Goal: Task Accomplishment & Management: Manage account settings

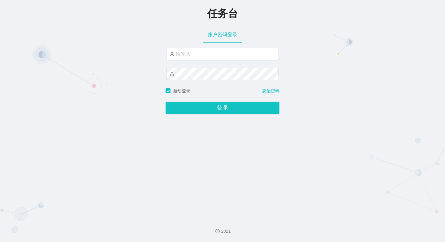
click at [220, 61] on div at bounding box center [222, 68] width 113 height 40
click at [220, 57] on input "text" at bounding box center [222, 54] width 113 height 12
paste input "admin"
type input "admin"
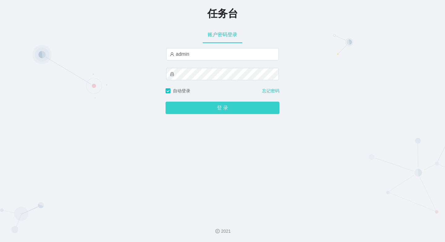
click at [233, 106] on button "登 录" at bounding box center [223, 108] width 114 height 12
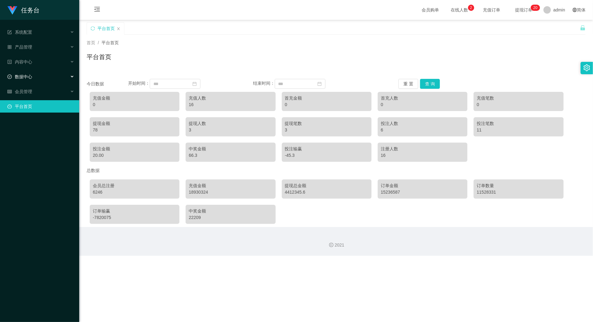
click at [50, 74] on div "数据中心" at bounding box center [39, 77] width 79 height 12
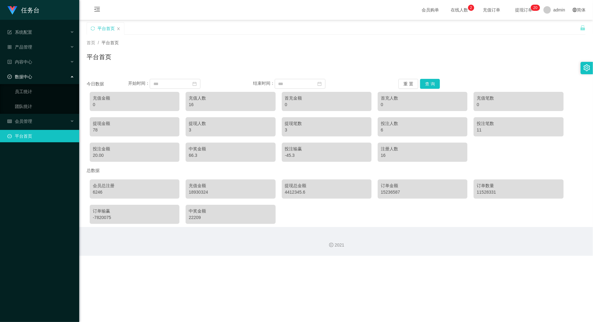
click at [50, 74] on div "数据中心" at bounding box center [39, 77] width 79 height 12
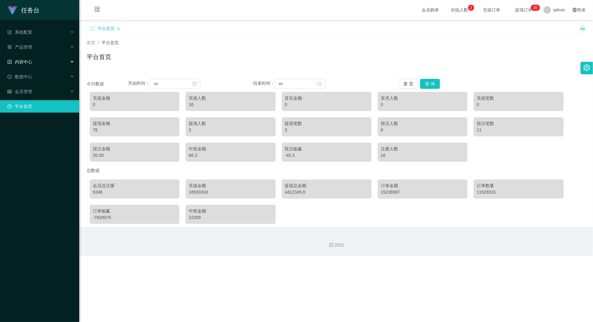
click at [51, 61] on div "内容中心" at bounding box center [39, 62] width 79 height 12
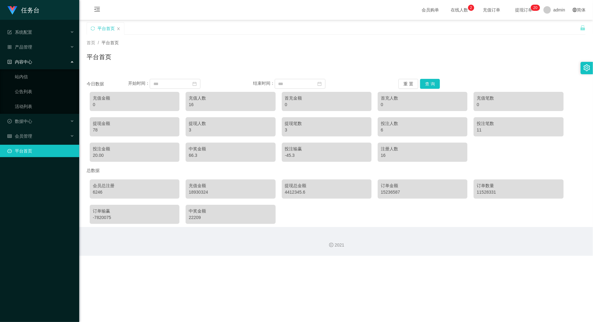
click at [51, 61] on div "内容中心" at bounding box center [39, 62] width 79 height 12
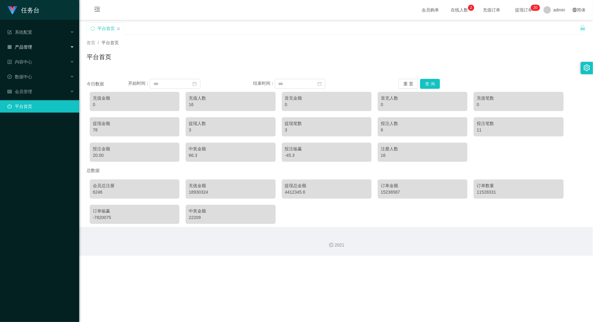
click at [53, 49] on div "产品管理" at bounding box center [39, 47] width 79 height 12
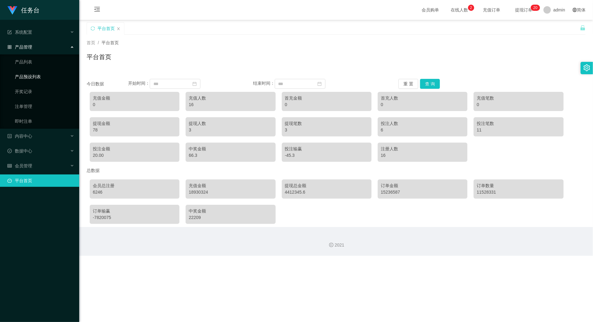
click at [55, 72] on link "产品预设列表" at bounding box center [44, 77] width 59 height 12
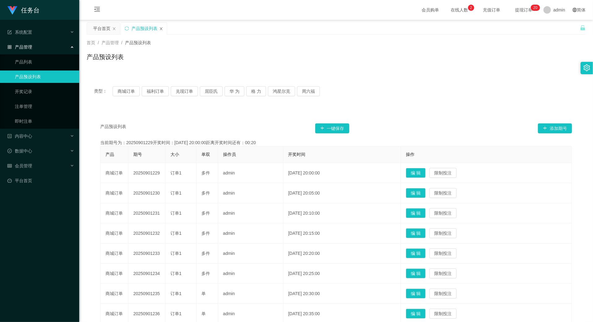
click at [161, 30] on icon "图标: close" at bounding box center [161, 29] width 4 height 4
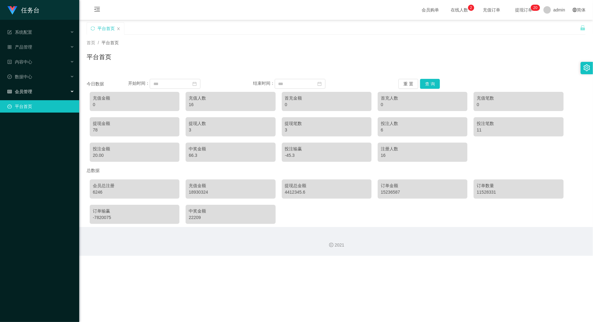
click at [54, 85] on div "会员管理" at bounding box center [39, 91] width 79 height 12
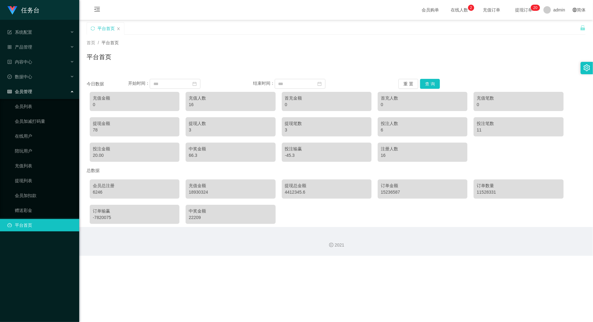
click at [54, 85] on div "会员管理" at bounding box center [39, 91] width 79 height 12
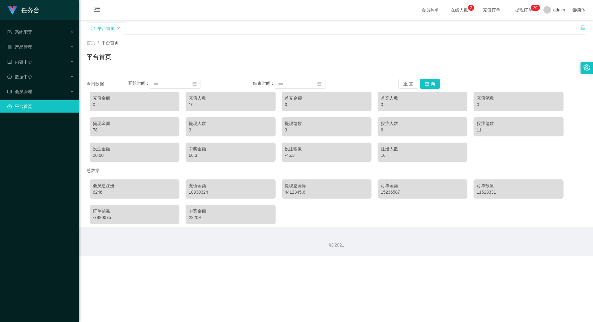
click at [445, 67] on icon "图标: setting" at bounding box center [587, 67] width 7 height 7
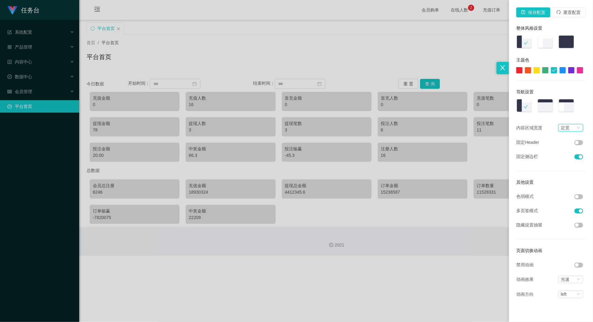
drag, startPoint x: 566, startPoint y: 128, endPoint x: 564, endPoint y: 133, distance: 5.0
click at [445, 128] on div "定宽" at bounding box center [565, 127] width 9 height 7
click at [445, 116] on div "保存配置 重置配置 整体风格设置 主题色 导航设置 内容区域宽度 定宽 固定Header 固定侧边栏 其他设置 色弱模式 多页签模式 隐藏设置抽屉 页面切换动…" at bounding box center [551, 161] width 84 height 322
click at [445, 158] on button "button" at bounding box center [579, 156] width 9 height 5
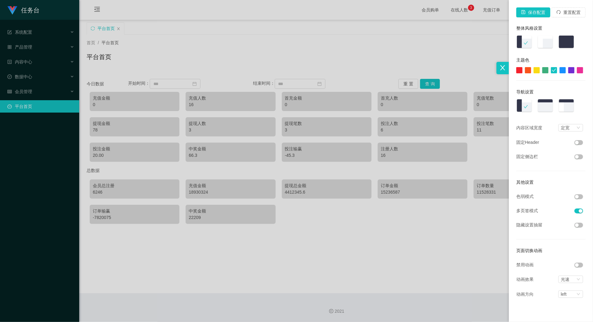
click at [445, 158] on button "button" at bounding box center [579, 156] width 9 height 5
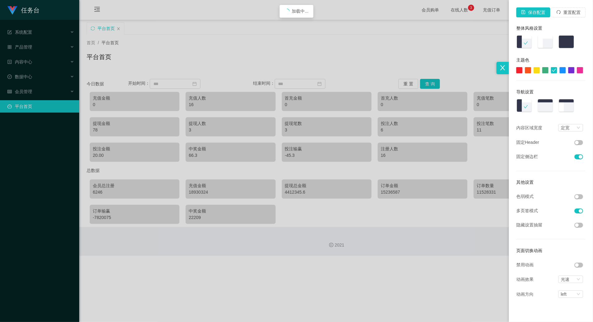
click at [445, 105] on img at bounding box center [546, 106] width 16 height 14
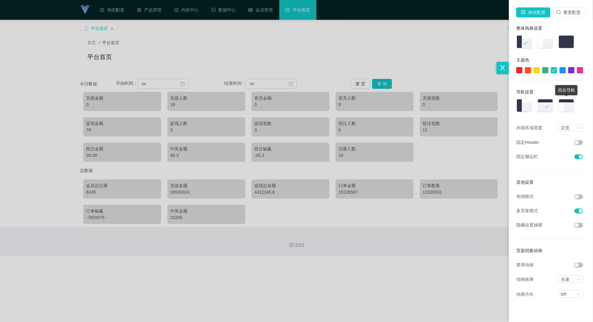
click at [445, 110] on img at bounding box center [567, 106] width 16 height 14
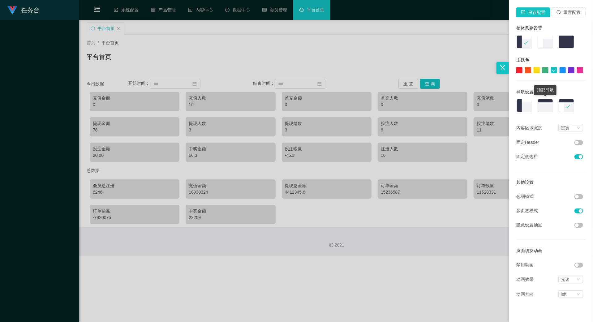
click at [445, 106] on img at bounding box center [546, 106] width 16 height 14
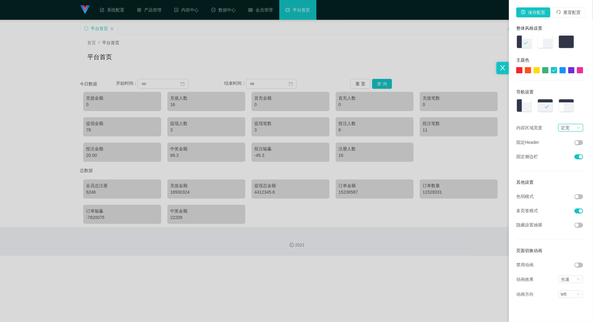
click at [445, 126] on icon "图标: down" at bounding box center [579, 128] width 4 height 4
click at [445, 138] on li "流式" at bounding box center [571, 139] width 25 height 10
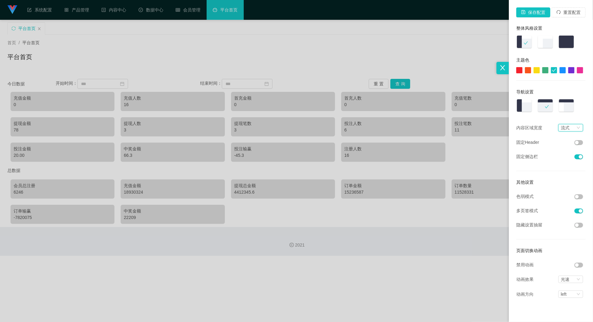
click at [445, 124] on div "流式" at bounding box center [565, 127] width 9 height 7
click at [445, 148] on li "定宽" at bounding box center [571, 149] width 25 height 10
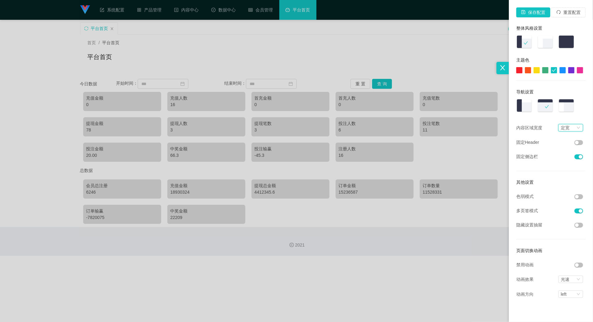
click at [445, 69] on div at bounding box center [520, 70] width 6 height 6
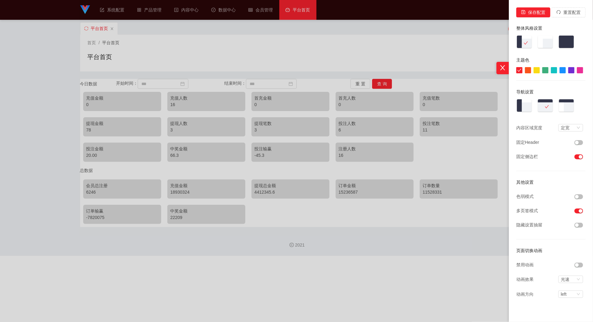
click at [445, 71] on div at bounding box center [546, 70] width 6 height 6
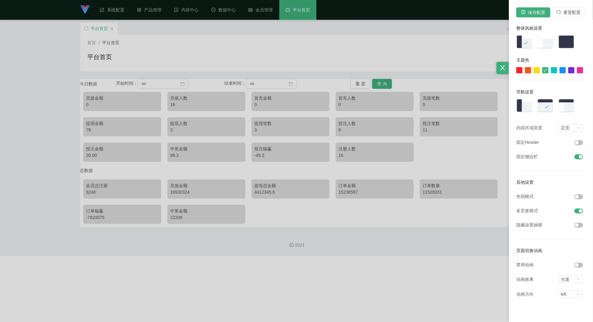
click at [445, 71] on div at bounding box center [554, 70] width 6 height 6
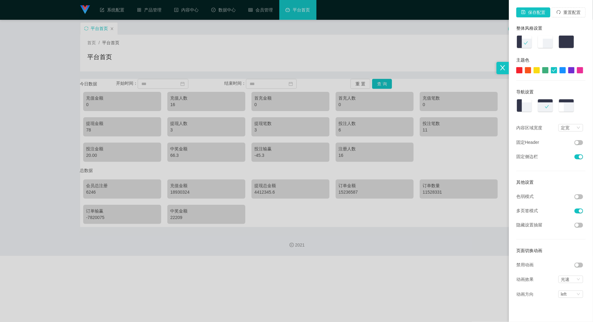
click at [445, 143] on button "button" at bounding box center [579, 142] width 9 height 5
click at [445, 241] on li "光速" at bounding box center [572, 279] width 27 height 7
click at [445, 241] on div "光速" at bounding box center [571, 279] width 25 height 7
click at [445, 241] on icon "图标: down" at bounding box center [579, 295] width 4 height 4
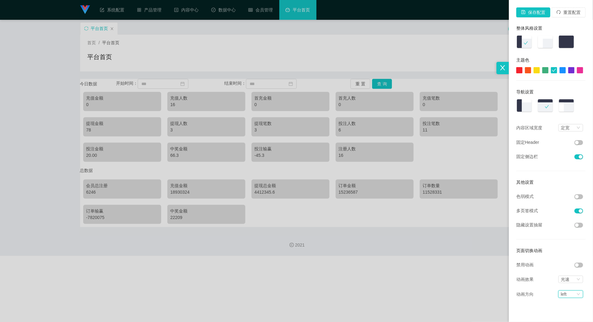
drag, startPoint x: 541, startPoint y: 307, endPoint x: 542, endPoint y: 302, distance: 5.0
click at [445, 241] on div "保存配置 重置配置 整体风格设置 主题色 导航设置 内容区域宽度 定宽 固定Header 固定侧边栏 其他设置 色弱模式 多页签模式 隐藏设置抽屉 页面切换动…" at bounding box center [551, 161] width 84 height 322
click at [445, 51] on div at bounding box center [296, 161] width 593 height 322
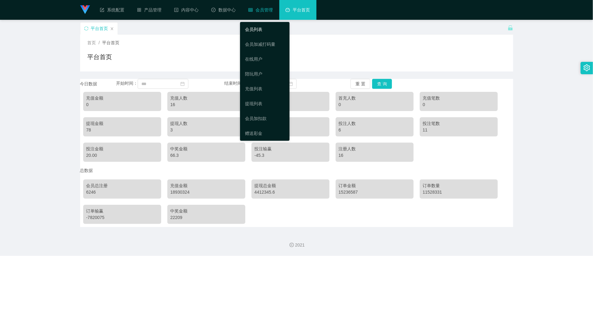
click at [269, 31] on link "会员列表" at bounding box center [265, 29] width 40 height 12
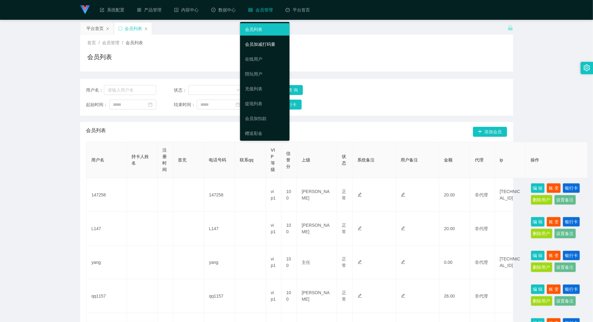
click at [266, 46] on link "会员加减打码量" at bounding box center [265, 44] width 40 height 12
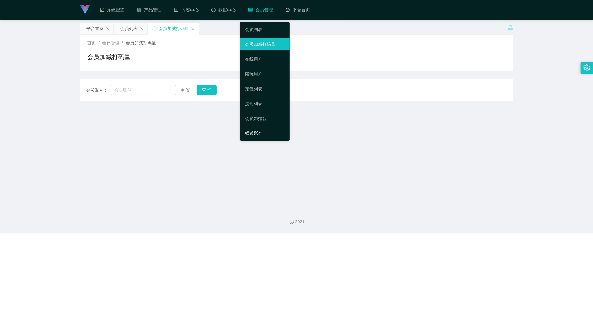
click at [259, 130] on link "赠送彩金" at bounding box center [265, 133] width 40 height 12
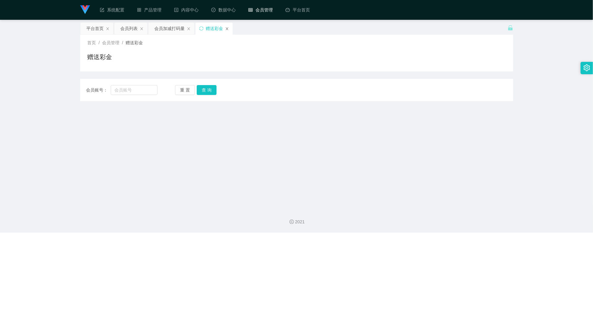
click at [227, 28] on icon "图标: close" at bounding box center [227, 29] width 4 height 4
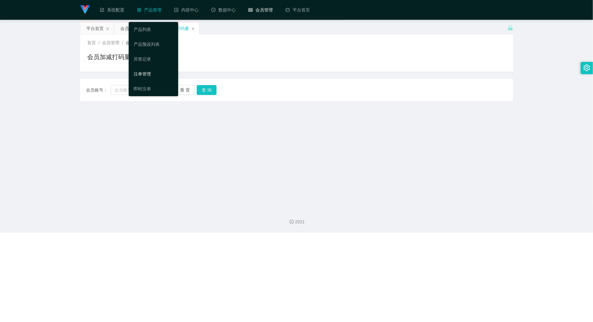
click at [160, 76] on link "注单管理" at bounding box center [154, 74] width 40 height 12
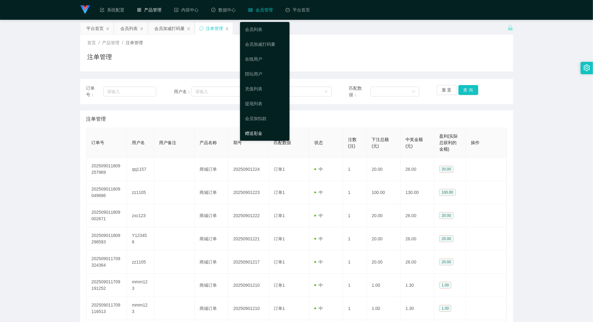
click at [264, 131] on link "赠送彩金" at bounding box center [265, 133] width 40 height 12
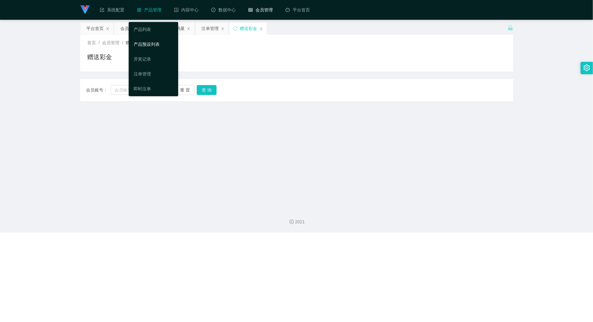
drag, startPoint x: 163, startPoint y: 45, endPoint x: 187, endPoint y: 40, distance: 25.3
click at [163, 45] on link "产品预设列表" at bounding box center [154, 44] width 40 height 12
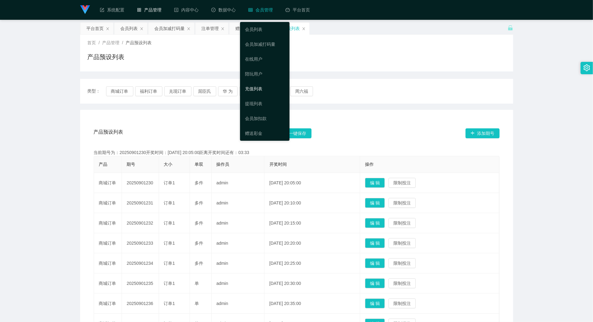
drag, startPoint x: 269, startPoint y: 89, endPoint x: 273, endPoint y: 59, distance: 29.3
click at [269, 89] on link "充值列表" at bounding box center [265, 89] width 40 height 12
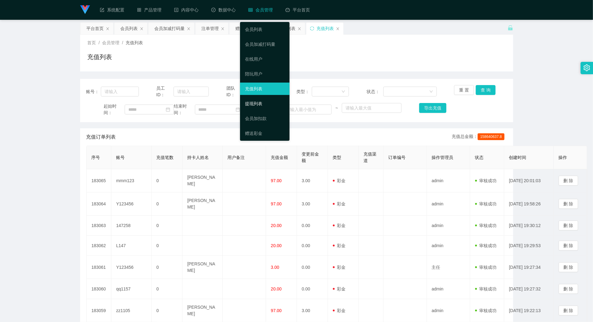
click at [269, 99] on link "提现列表" at bounding box center [265, 104] width 40 height 12
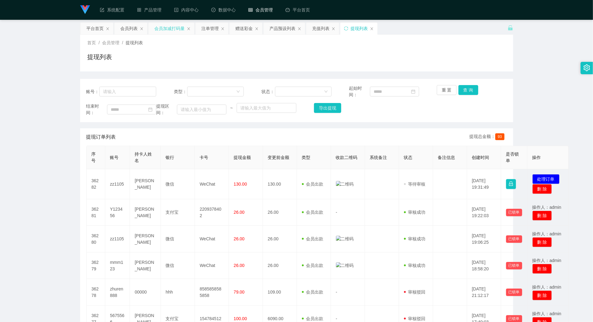
click at [167, 29] on div "会员加减打码量" at bounding box center [170, 29] width 30 height 12
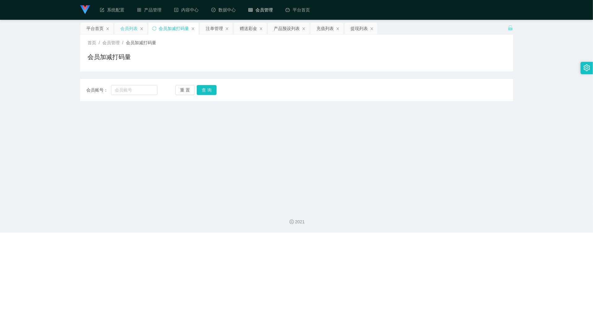
click at [124, 32] on div "会员列表" at bounding box center [129, 29] width 17 height 12
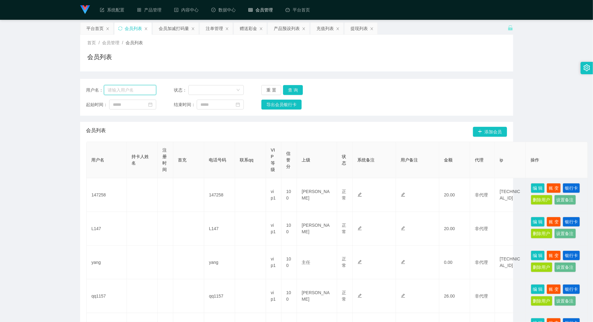
click at [132, 93] on input "text" at bounding box center [130, 90] width 52 height 10
click at [249, 29] on div "赠送彩金" at bounding box center [248, 29] width 17 height 12
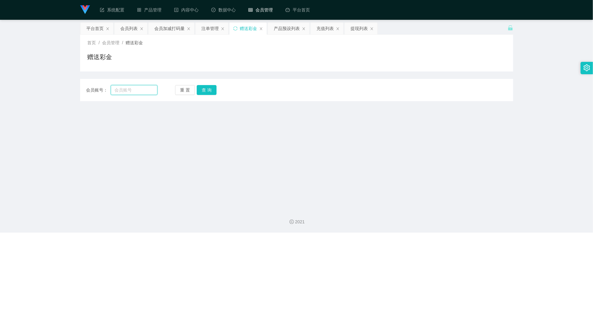
click at [126, 87] on input "text" at bounding box center [134, 90] width 46 height 10
type input "qss668568"
click at [204, 88] on button "查 询" at bounding box center [207, 90] width 20 height 10
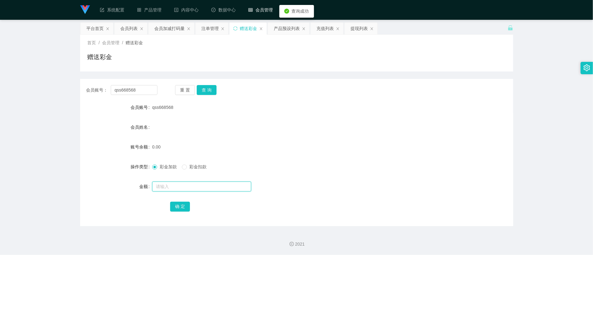
click at [180, 189] on input "text" at bounding box center [201, 187] width 99 height 10
type input "500"
click at [175, 207] on button "确 定" at bounding box center [180, 207] width 20 height 10
click at [207, 89] on button "查 询" at bounding box center [207, 90] width 20 height 10
click at [206, 188] on input "text" at bounding box center [201, 187] width 99 height 10
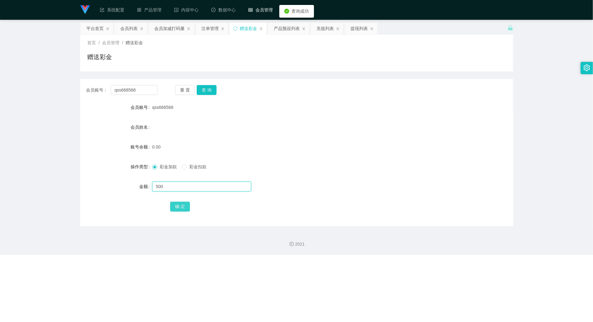
type input "500"
drag, startPoint x: 184, startPoint y: 203, endPoint x: 204, endPoint y: 191, distance: 23.9
click at [184, 203] on button "确 定" at bounding box center [180, 207] width 20 height 10
click at [124, 33] on div "会员列表" at bounding box center [129, 29] width 17 height 12
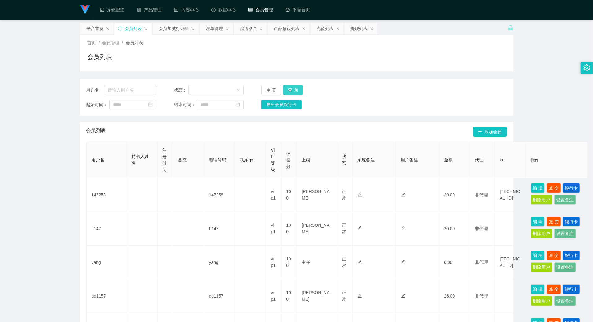
click at [289, 92] on button "查 询" at bounding box center [293, 90] width 20 height 10
click at [290, 92] on button "查 询" at bounding box center [293, 90] width 20 height 10
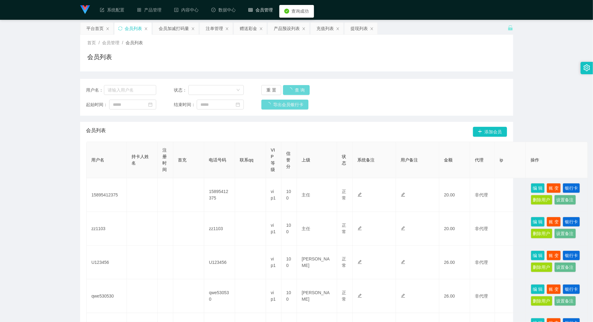
click at [289, 91] on div "重 置 查 询" at bounding box center [297, 90] width 70 height 10
click at [288, 92] on button "查 询" at bounding box center [293, 90] width 20 height 10
click at [287, 57] on div "会员列表" at bounding box center [297, 59] width 419 height 14
click at [241, 28] on div "赠送彩金" at bounding box center [248, 29] width 17 height 12
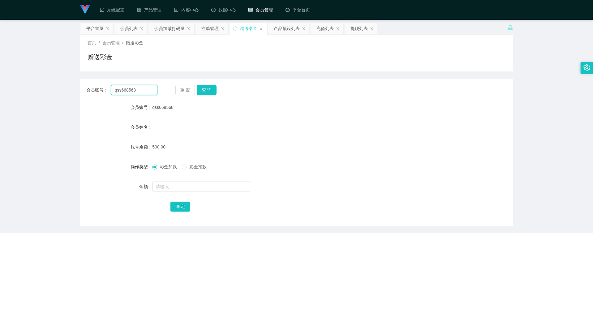
click at [141, 91] on input "qss668568" at bounding box center [134, 90] width 46 height 10
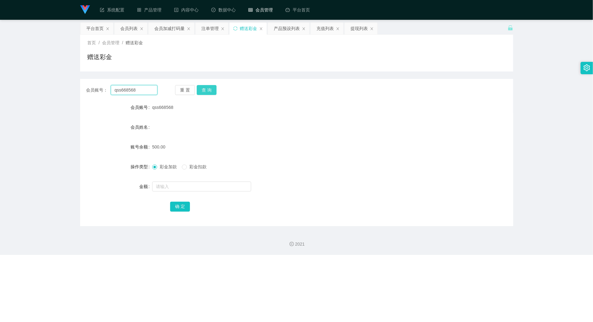
paste input "[DATE]"
type input "qwe530530"
drag, startPoint x: 203, startPoint y: 89, endPoint x: 201, endPoint y: 117, distance: 28.5
click at [203, 89] on button "查 询" at bounding box center [207, 90] width 20 height 10
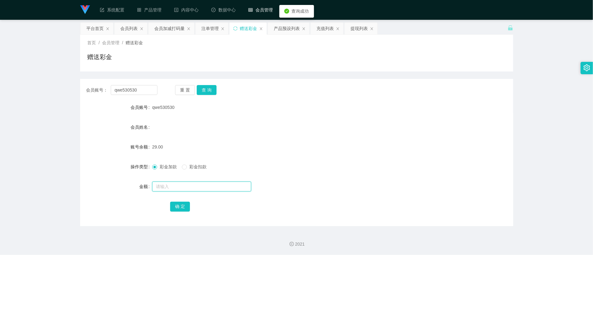
click at [175, 187] on input "text" at bounding box center [201, 187] width 99 height 10
type input "71"
click at [184, 204] on button "确 定" at bounding box center [180, 207] width 20 height 10
click at [175, 32] on div "会员加减打码量" at bounding box center [170, 29] width 30 height 12
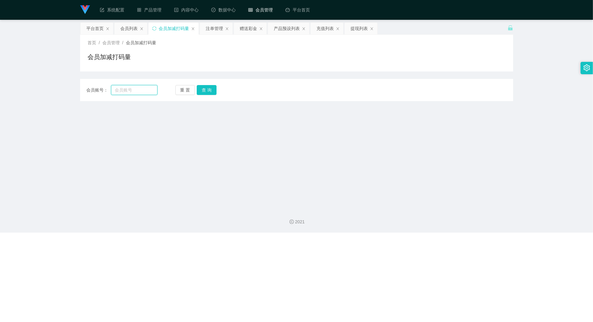
drag, startPoint x: 129, startPoint y: 89, endPoint x: 136, endPoint y: 88, distance: 6.5
click at [130, 89] on input "text" at bounding box center [134, 90] width 46 height 10
paste input "qwe530530"
type input "qwe530530"
click at [207, 89] on button "查 询" at bounding box center [207, 90] width 20 height 10
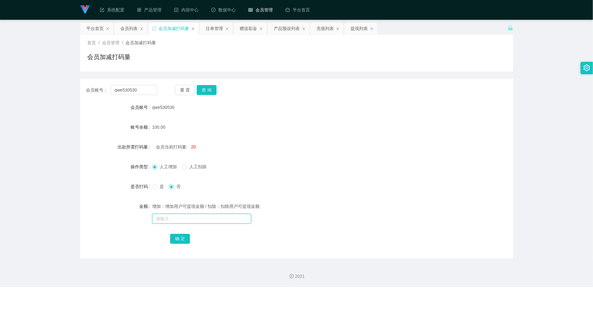
click at [194, 215] on input "text" at bounding box center [201, 219] width 99 height 10
type input "333333333"
drag, startPoint x: 179, startPoint y: 237, endPoint x: 187, endPoint y: 239, distance: 8.7
click at [179, 238] on button "确 定" at bounding box center [180, 239] width 20 height 10
click at [173, 221] on input "text" at bounding box center [201, 219] width 99 height 10
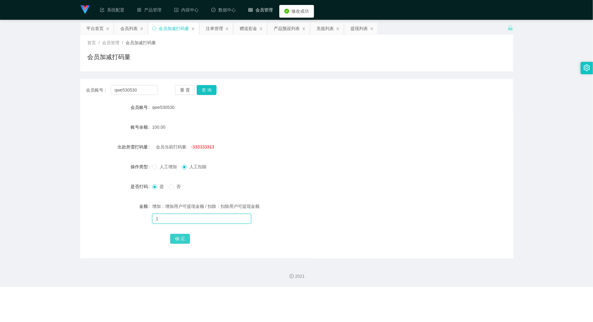
type input "1"
click at [182, 240] on button "确 定" at bounding box center [180, 239] width 20 height 10
click at [245, 29] on div "赠送彩金" at bounding box center [248, 29] width 17 height 12
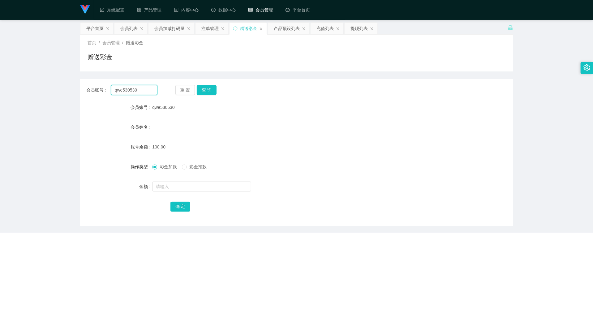
click at [134, 93] on input "qwe530530" at bounding box center [134, 90] width 46 height 10
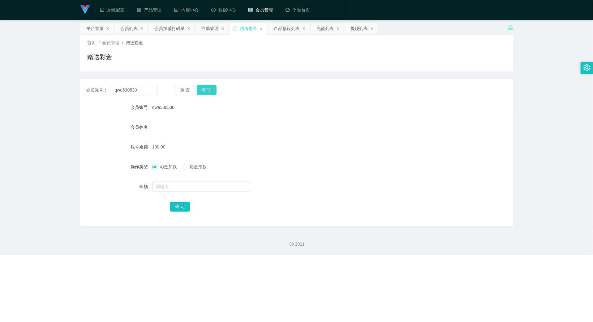
drag, startPoint x: 205, startPoint y: 90, endPoint x: 205, endPoint y: 95, distance: 5.0
click at [205, 90] on button "查 询" at bounding box center [207, 90] width 20 height 10
drag, startPoint x: 191, startPoint y: 187, endPoint x: 195, endPoint y: 189, distance: 4.2
click at [193, 187] on input "text" at bounding box center [201, 187] width 99 height 10
type input "370"
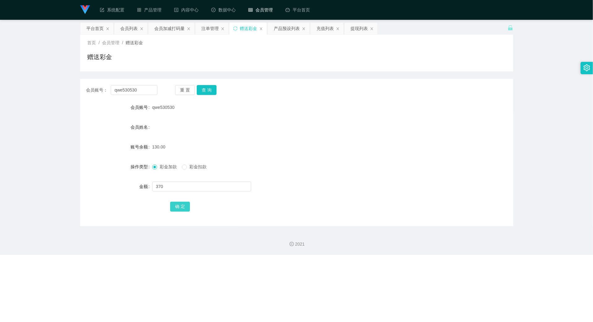
click at [179, 212] on button "确 定" at bounding box center [180, 207] width 20 height 10
click at [152, 95] on input "qwe530530" at bounding box center [134, 90] width 46 height 10
click at [289, 30] on div "产品预设列表" at bounding box center [287, 29] width 26 height 12
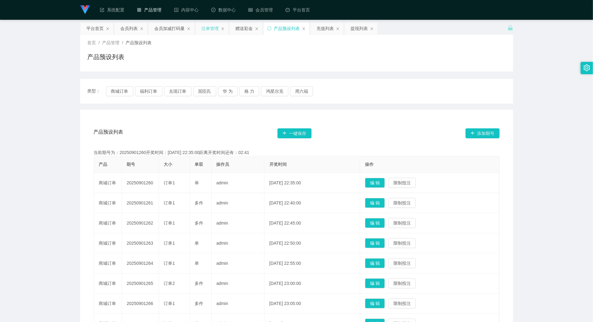
click at [205, 28] on div "注单管理" at bounding box center [210, 29] width 17 height 12
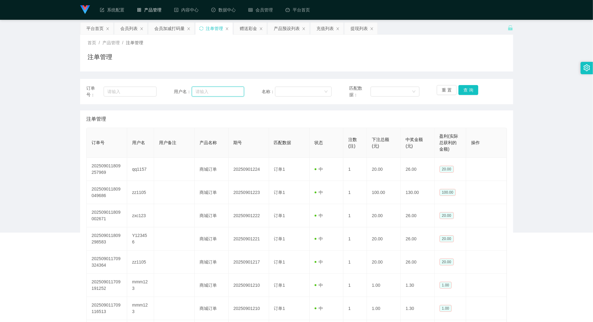
click at [212, 93] on input "text" at bounding box center [218, 92] width 52 height 10
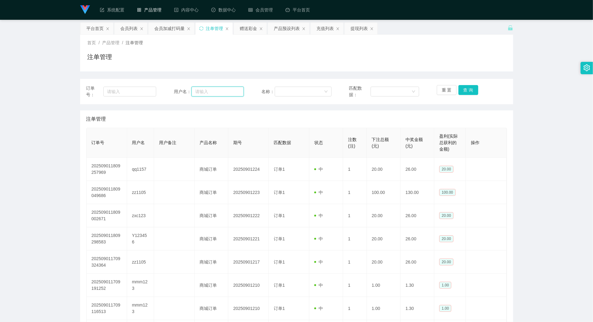
paste input "qwe530530"
type input "qwe530530"
click at [445, 92] on button "查 询" at bounding box center [469, 90] width 20 height 10
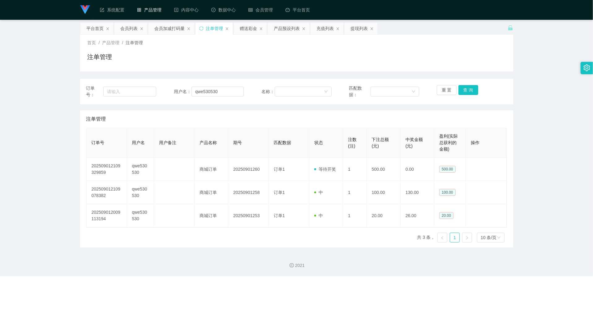
click at [440, 43] on div "首页 / 产品管理 / 注单管理 /" at bounding box center [297, 43] width 419 height 7
click at [245, 30] on div "赠送彩金" at bounding box center [248, 29] width 17 height 12
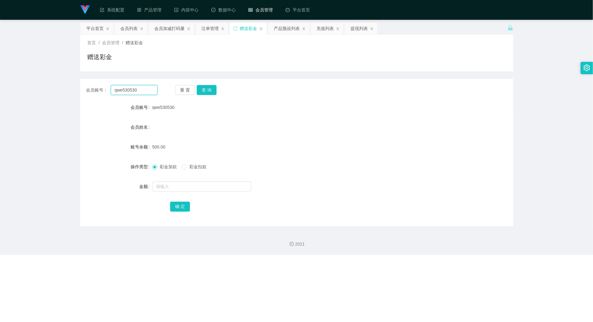
drag, startPoint x: 144, startPoint y: 90, endPoint x: 148, endPoint y: 90, distance: 3.4
click at [146, 90] on input "qwe530530" at bounding box center [134, 90] width 46 height 10
click at [208, 91] on button "查 询" at bounding box center [207, 90] width 20 height 10
drag, startPoint x: 198, startPoint y: 183, endPoint x: 200, endPoint y: 186, distance: 3.3
click at [198, 184] on input "text" at bounding box center [201, 187] width 99 height 10
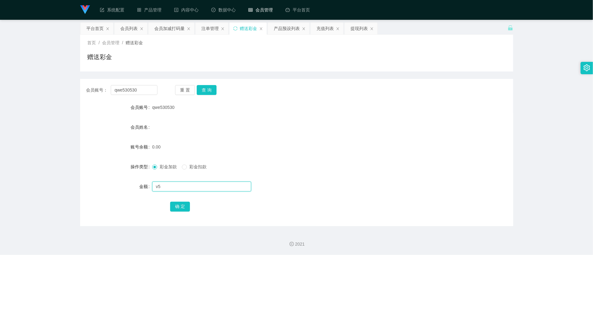
type input "v"
type input "100"
click at [181, 201] on div "确 定" at bounding box center [296, 206] width 253 height 12
click at [180, 206] on button "确 定" at bounding box center [180, 207] width 20 height 10
click at [161, 87] on div "会员账号： qwe530530 重 置 查 询" at bounding box center [296, 90] width 433 height 10
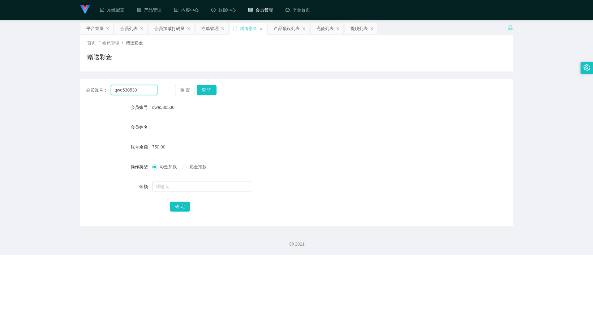
click at [140, 87] on input "qwe530530" at bounding box center [134, 90] width 46 height 10
click at [171, 31] on div "会员加减打码量" at bounding box center [170, 29] width 30 height 12
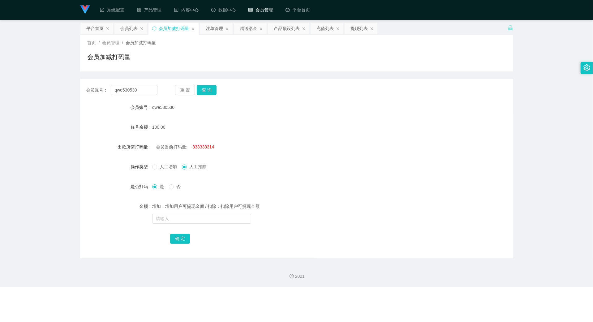
click at [164, 170] on div "人工增加 人工扣除" at bounding box center [278, 167] width 253 height 12
click at [164, 169] on span "人工增加" at bounding box center [168, 166] width 22 height 5
click at [171, 221] on input "text" at bounding box center [201, 219] width 99 height 10
type input "100000000000"
click at [181, 238] on button "确 定" at bounding box center [180, 239] width 20 height 10
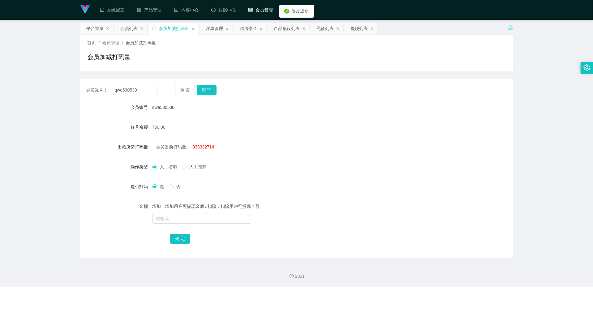
click at [204, 149] on span "-333332714" at bounding box center [202, 147] width 23 height 5
copy span "会员当前打码量: -333332714"
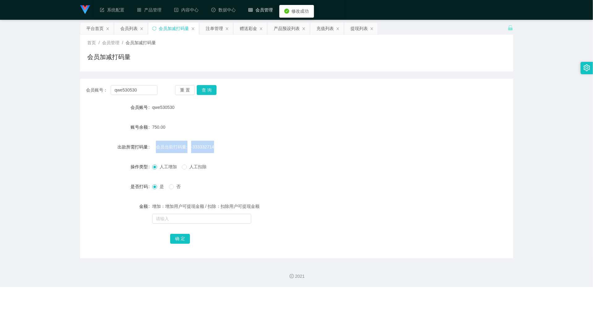
click at [204, 149] on span "-333332714" at bounding box center [202, 147] width 23 height 5
click at [205, 149] on span "-333332714" at bounding box center [202, 147] width 23 height 5
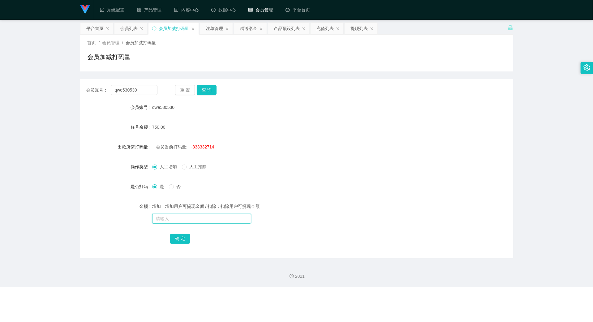
click at [191, 222] on input "text" at bounding box center [201, 219] width 99 height 10
paste input "333332714"
type input "333332714"
click at [176, 236] on button "确 定" at bounding box center [180, 239] width 20 height 10
click at [185, 219] on input "text" at bounding box center [201, 219] width 99 height 10
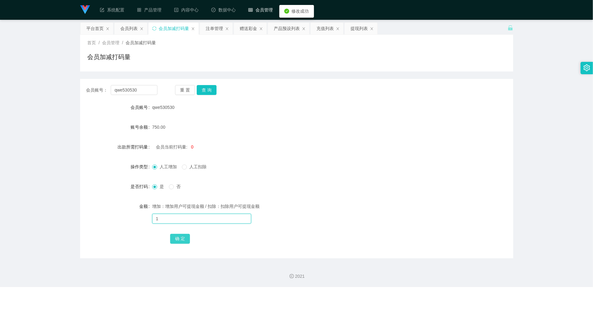
type input "1"
click at [180, 238] on button "确 定" at bounding box center [180, 239] width 20 height 10
click at [189, 222] on input "text" at bounding box center [201, 219] width 99 height 10
type input "1000000"
click at [181, 236] on button "确 定" at bounding box center [180, 239] width 20 height 10
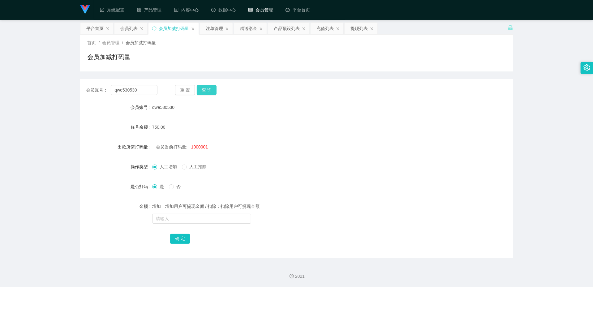
click at [210, 90] on button "查 询" at bounding box center [207, 90] width 20 height 10
click at [210, 90] on button "查 询" at bounding box center [210, 90] width 27 height 10
drag, startPoint x: 210, startPoint y: 90, endPoint x: 194, endPoint y: 75, distance: 21.5
click at [210, 89] on div "重 置 查 询" at bounding box center [210, 90] width 71 height 10
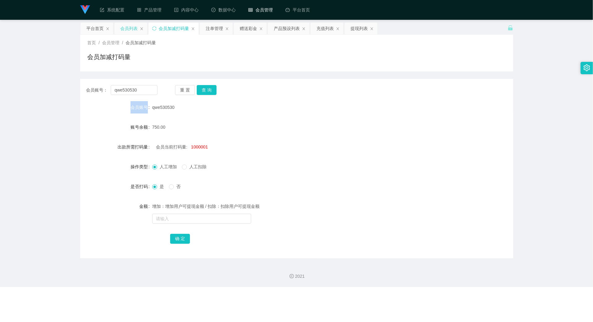
click at [130, 30] on div "会员列表" at bounding box center [129, 29] width 17 height 12
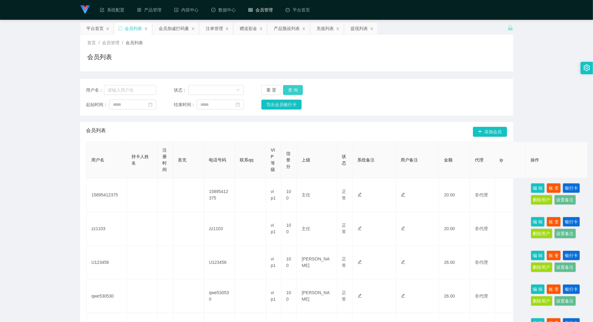
click at [292, 88] on button "查 询" at bounding box center [293, 90] width 20 height 10
click at [293, 89] on div "重 置 查 询" at bounding box center [297, 90] width 70 height 10
click at [293, 89] on button "查 询" at bounding box center [293, 90] width 20 height 10
click at [351, 28] on div "提现列表" at bounding box center [359, 29] width 17 height 12
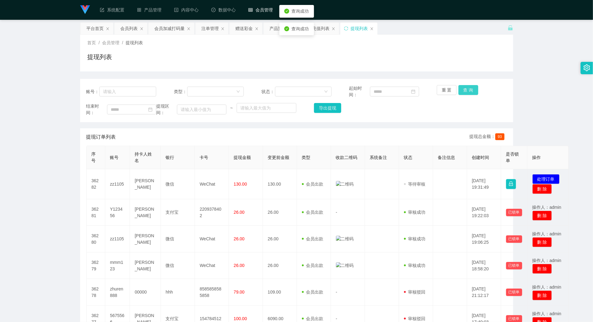
click at [445, 91] on button "查 询" at bounding box center [469, 90] width 20 height 10
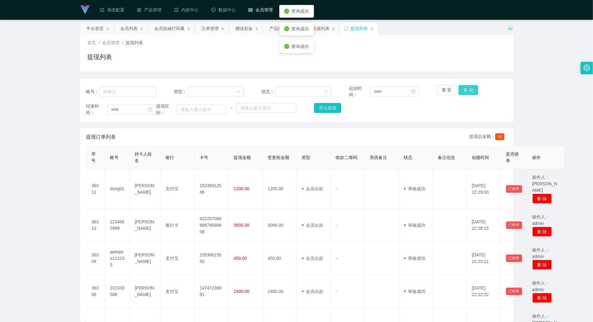
click at [445, 92] on button "查 询" at bounding box center [469, 90] width 20 height 10
click at [445, 93] on button "查 询" at bounding box center [469, 90] width 20 height 10
click at [445, 93] on div "重 置 查 询" at bounding box center [472, 91] width 70 height 13
click at [445, 93] on button "查 询" at bounding box center [469, 90] width 20 height 10
click at [445, 93] on div "重 置 查 询" at bounding box center [472, 91] width 70 height 13
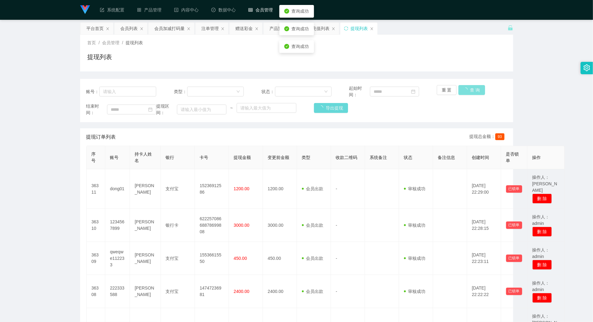
click at [445, 93] on button "查 询" at bounding box center [472, 90] width 27 height 10
